Goal: Information Seeking & Learning: Learn about a topic

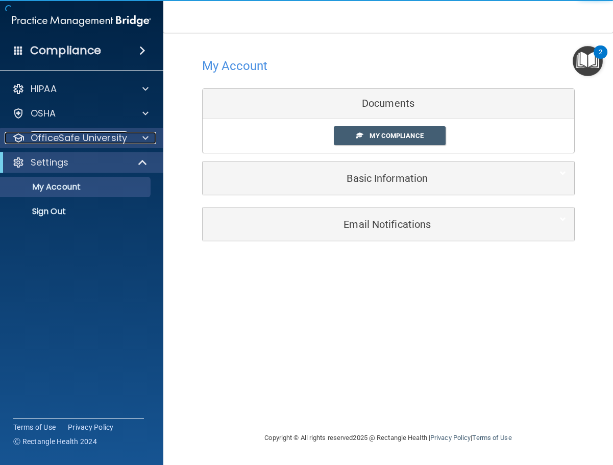
click at [140, 141] on div at bounding box center [144, 138] width 26 height 12
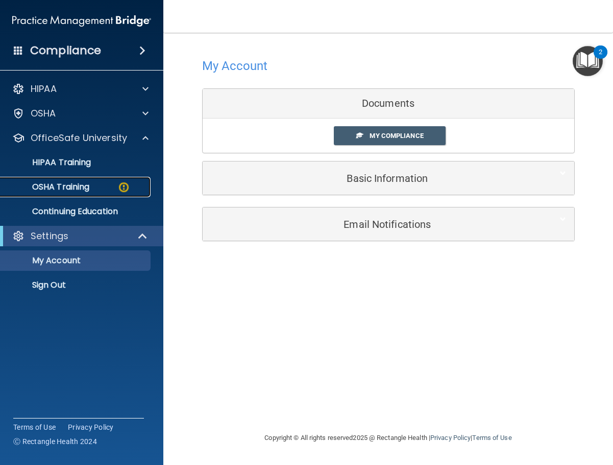
click at [117, 189] on div "OSHA Training" at bounding box center [76, 187] width 139 height 10
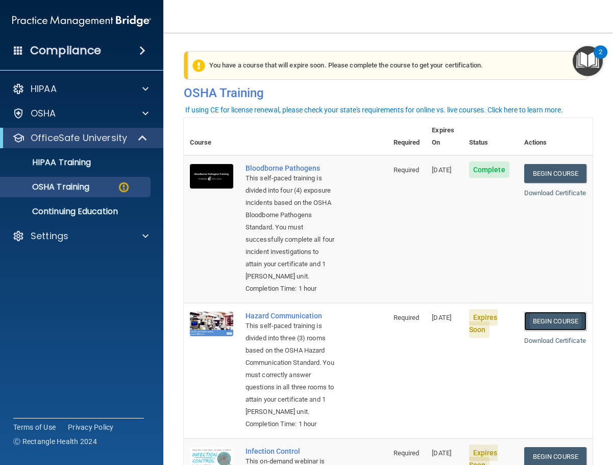
click at [526, 330] on link "Begin Course" at bounding box center [556, 321] width 62 height 19
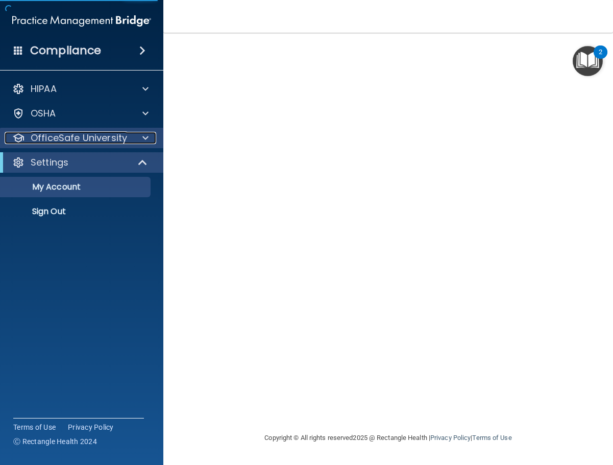
click at [155, 137] on div at bounding box center [144, 138] width 26 height 12
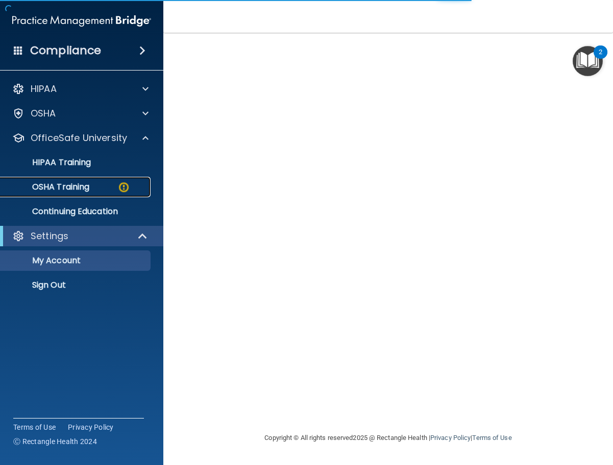
click at [107, 191] on div "OSHA Training" at bounding box center [76, 187] width 139 height 10
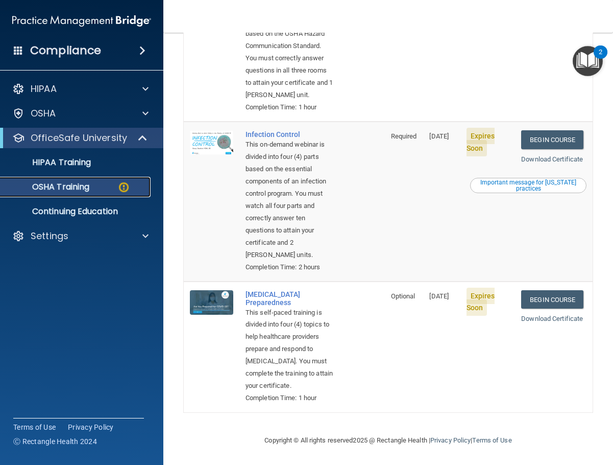
scroll to position [421, 0]
click at [539, 122] on td "Begin Course Download Certificate Important message for [US_STATE] practices" at bounding box center [554, 202] width 78 height 160
click at [539, 130] on link "Begin Course" at bounding box center [553, 139] width 62 height 19
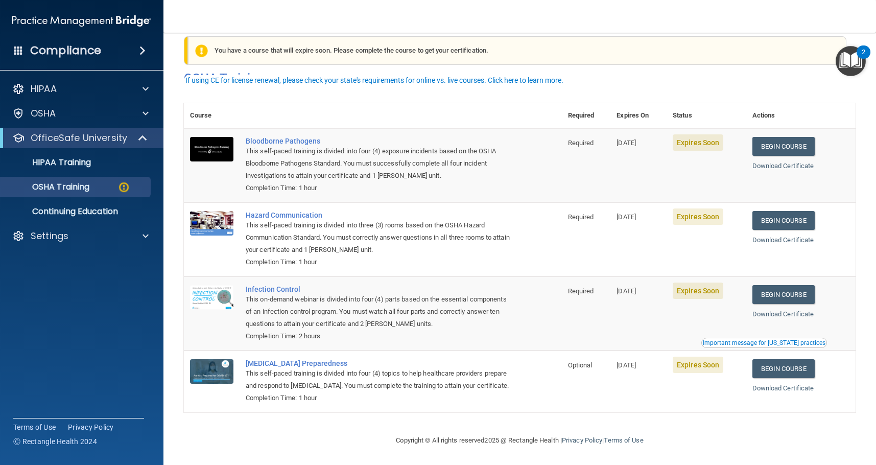
scroll to position [30, 0]
click at [777, 362] on link "Begin Course" at bounding box center [783, 368] width 62 height 19
